Goal: Check status: Check status

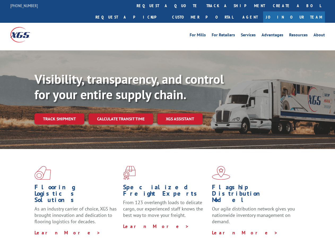
click at [167, 125] on div "Visibility, transparency, and control for your entire supply chain. Track shipm…" at bounding box center [184, 109] width 300 height 74
click at [202, 6] on link "track a shipment" at bounding box center [235, 5] width 67 height 11
click at [0, 0] on div "Track Shipment Enter your information below to track your shipment(s). Select c…" at bounding box center [0, 0] width 0 height 0
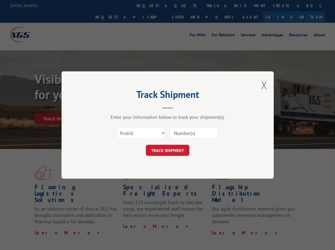
click at [218, 6] on div "Track Shipment Enter your information below to track your shipment(s). Select c…" at bounding box center [167, 125] width 335 height 250
click at [59, 107] on div "Track Shipment Enter your information below to track your shipment(s). Select c…" at bounding box center [167, 125] width 335 height 250
click at [120, 107] on header "Track Shipment" at bounding box center [167, 100] width 159 height 18
click at [180, 107] on header "Track Shipment" at bounding box center [167, 100] width 159 height 18
